Goal: Task Accomplishment & Management: Use online tool/utility

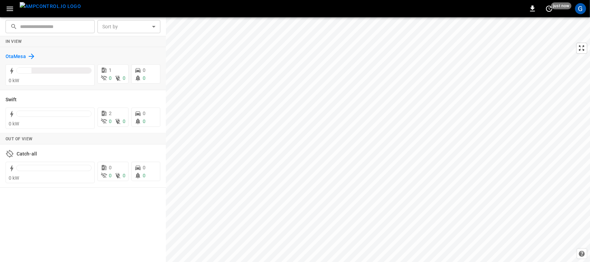
click at [19, 53] on h6 "OtaMesa" at bounding box center [16, 57] width 20 height 8
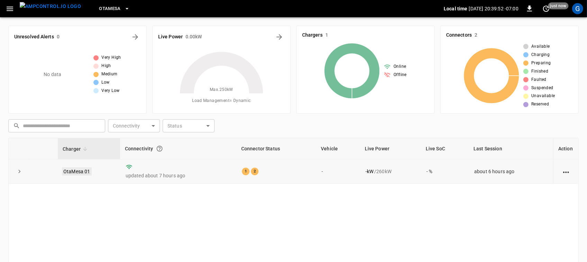
click at [73, 172] on link "OtaMesa 01" at bounding box center [77, 171] width 30 height 8
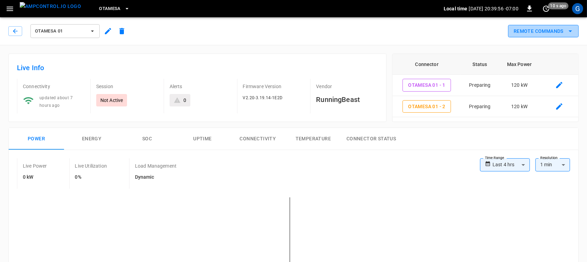
click at [551, 30] on button "Remote Commands" at bounding box center [543, 31] width 71 height 13
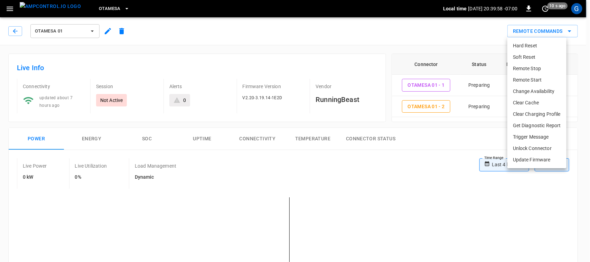
click at [537, 78] on li "Remote Start" at bounding box center [537, 79] width 59 height 11
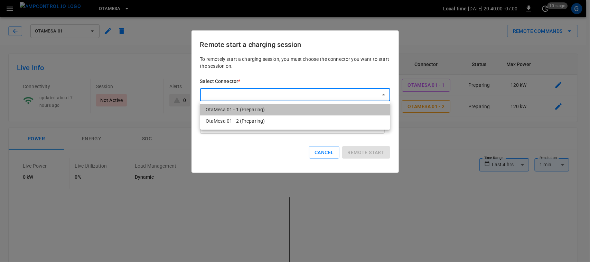
click at [335, 111] on li "OtaMesa 01 - 1 (Preparing)" at bounding box center [295, 109] width 190 height 11
type input "**********"
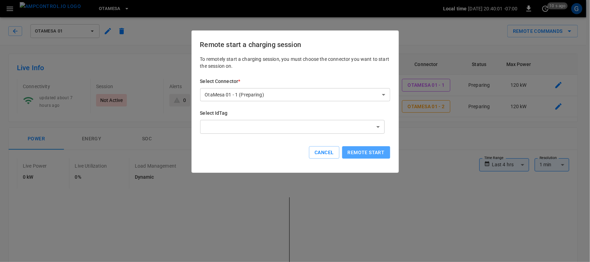
click at [362, 153] on button "Remote start" at bounding box center [366, 152] width 48 height 13
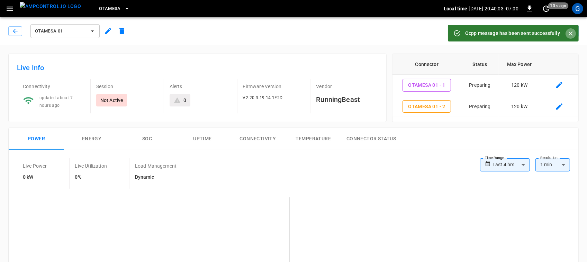
click at [569, 36] on icon "Close" at bounding box center [570, 33] width 7 height 7
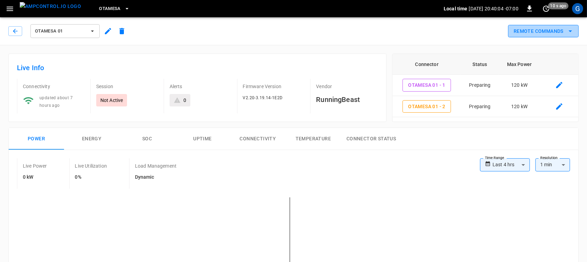
click at [566, 35] on button "Remote Commands" at bounding box center [543, 31] width 71 height 13
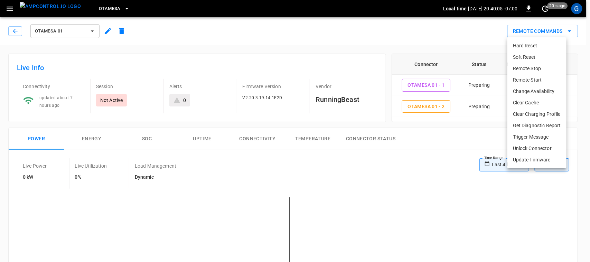
click at [547, 80] on li "Remote Start" at bounding box center [537, 79] width 59 height 11
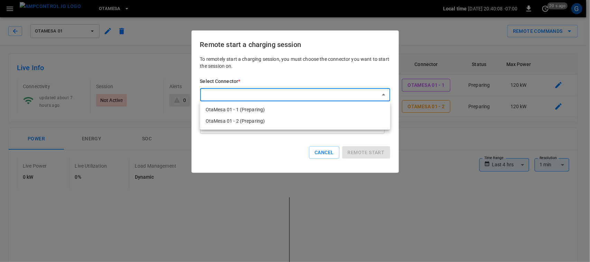
click at [296, 117] on li "OtaMesa 01 - 2 (Preparing)" at bounding box center [295, 121] width 190 height 11
type input "**********"
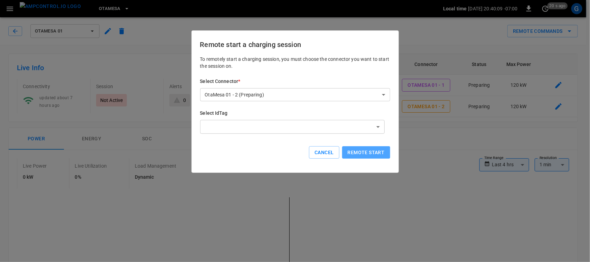
click at [381, 150] on button "Remote start" at bounding box center [366, 152] width 48 height 13
